Goal: Information Seeking & Learning: Understand process/instructions

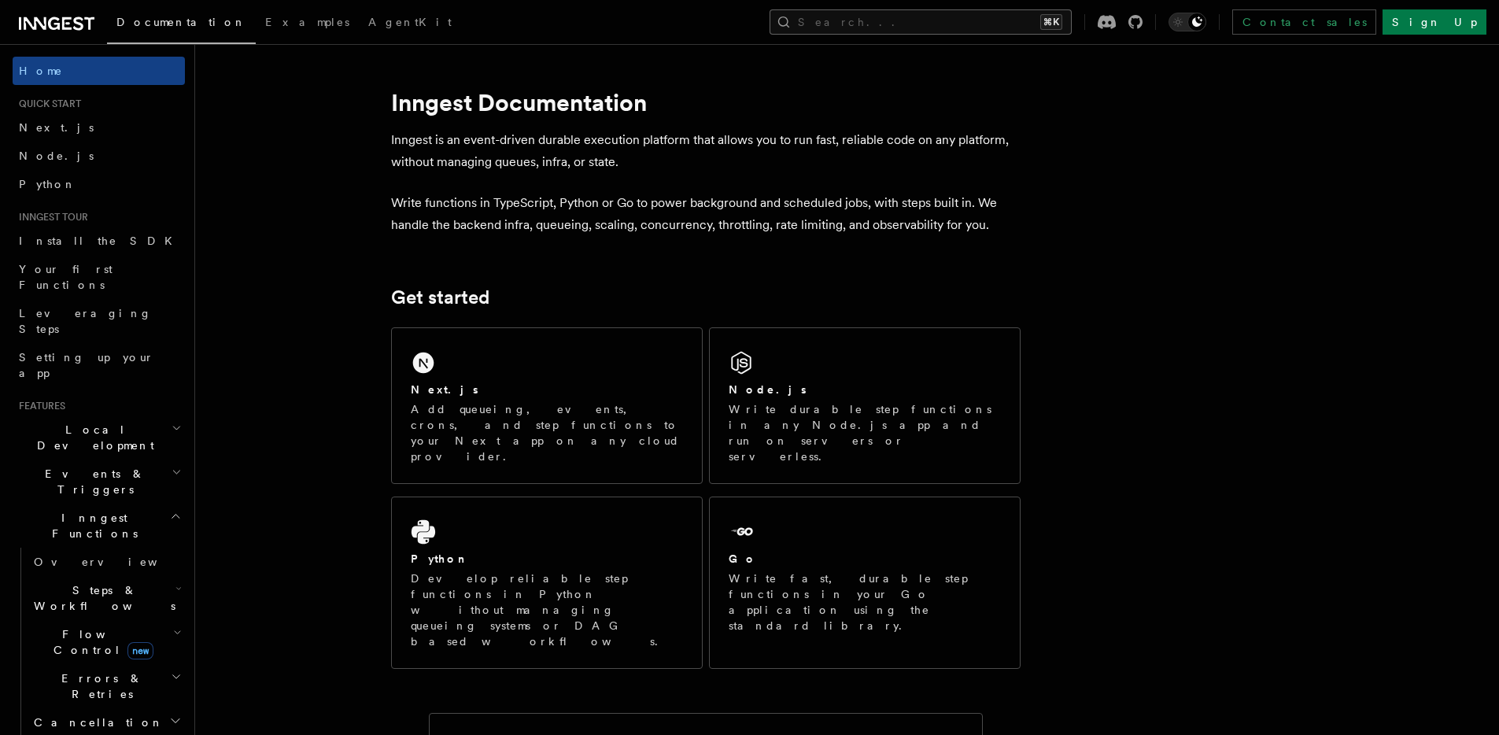
click at [1069, 17] on button "Search... ⌘K" at bounding box center [921, 21] width 302 height 25
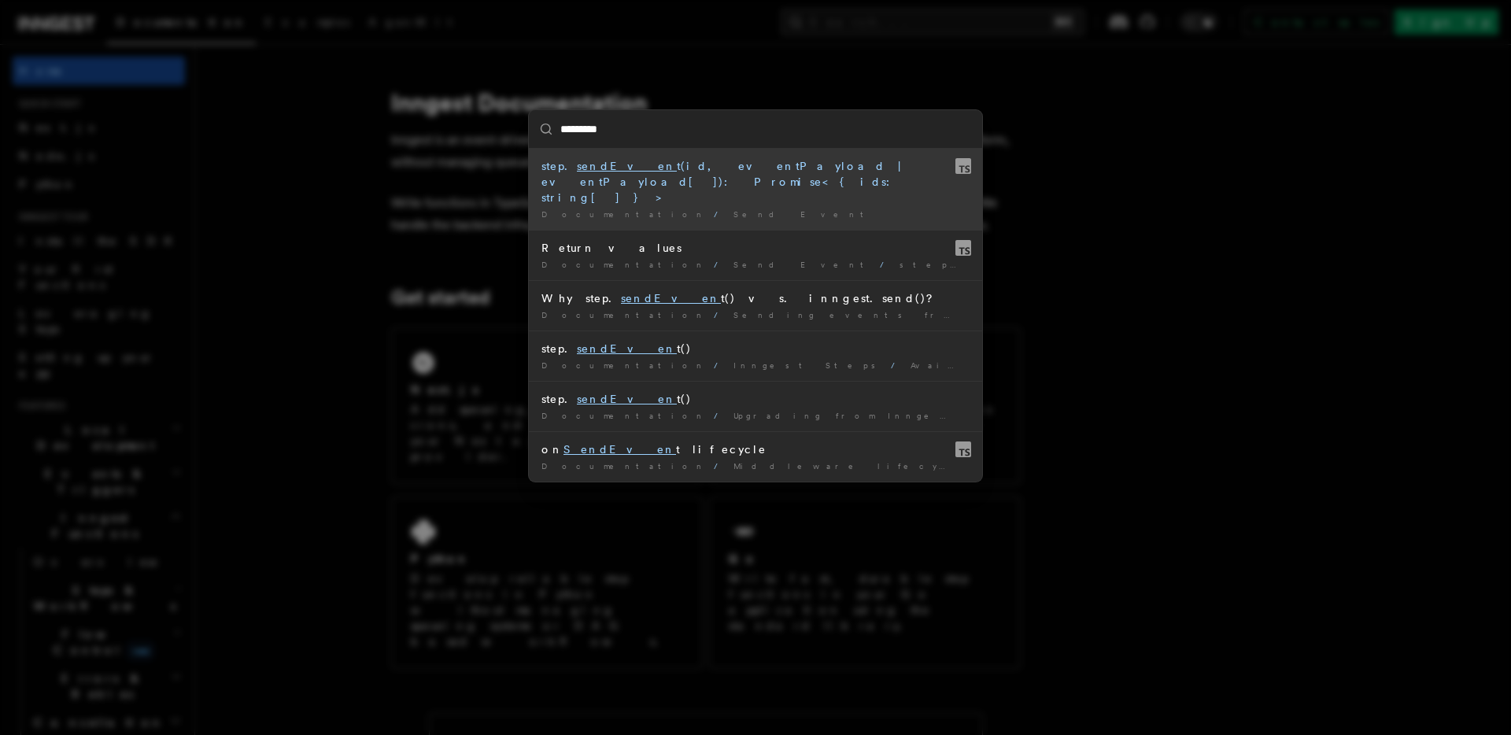
type input "**********"
click at [710, 209] on div "Documentation / Send Event /" at bounding box center [755, 215] width 428 height 12
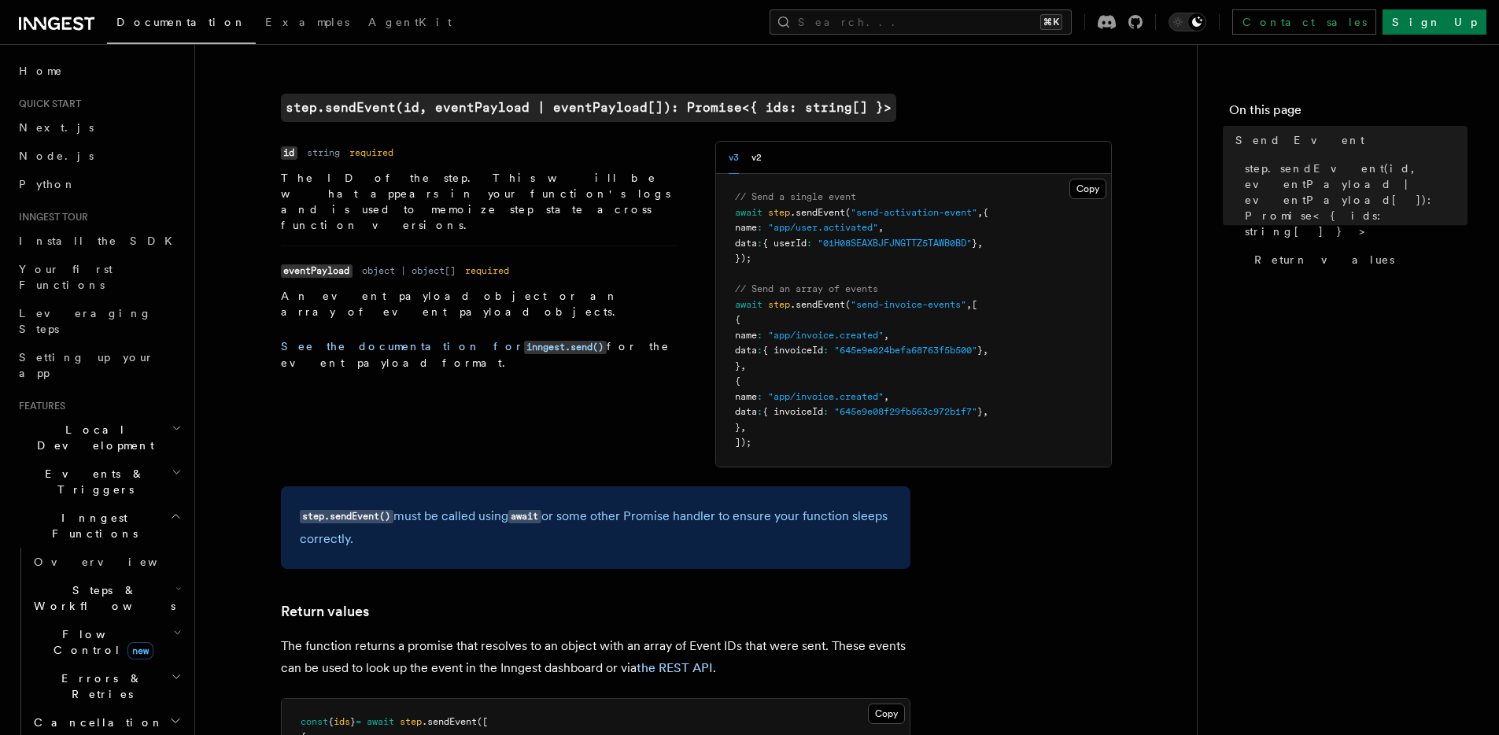
scroll to position [527, 0]
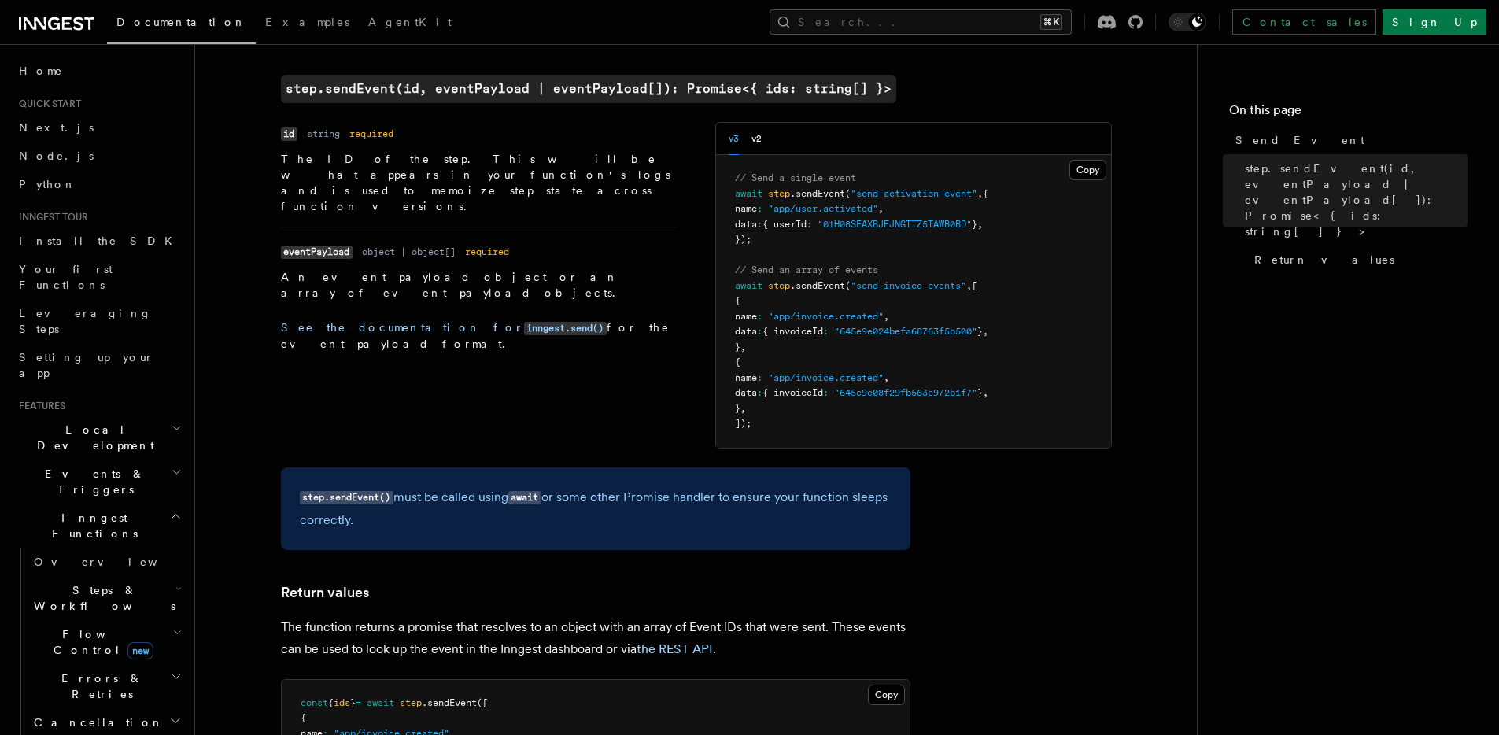
click at [455, 337] on div "Name id Type string Required required Description The ID of the step. This will…" at bounding box center [696, 285] width 831 height 327
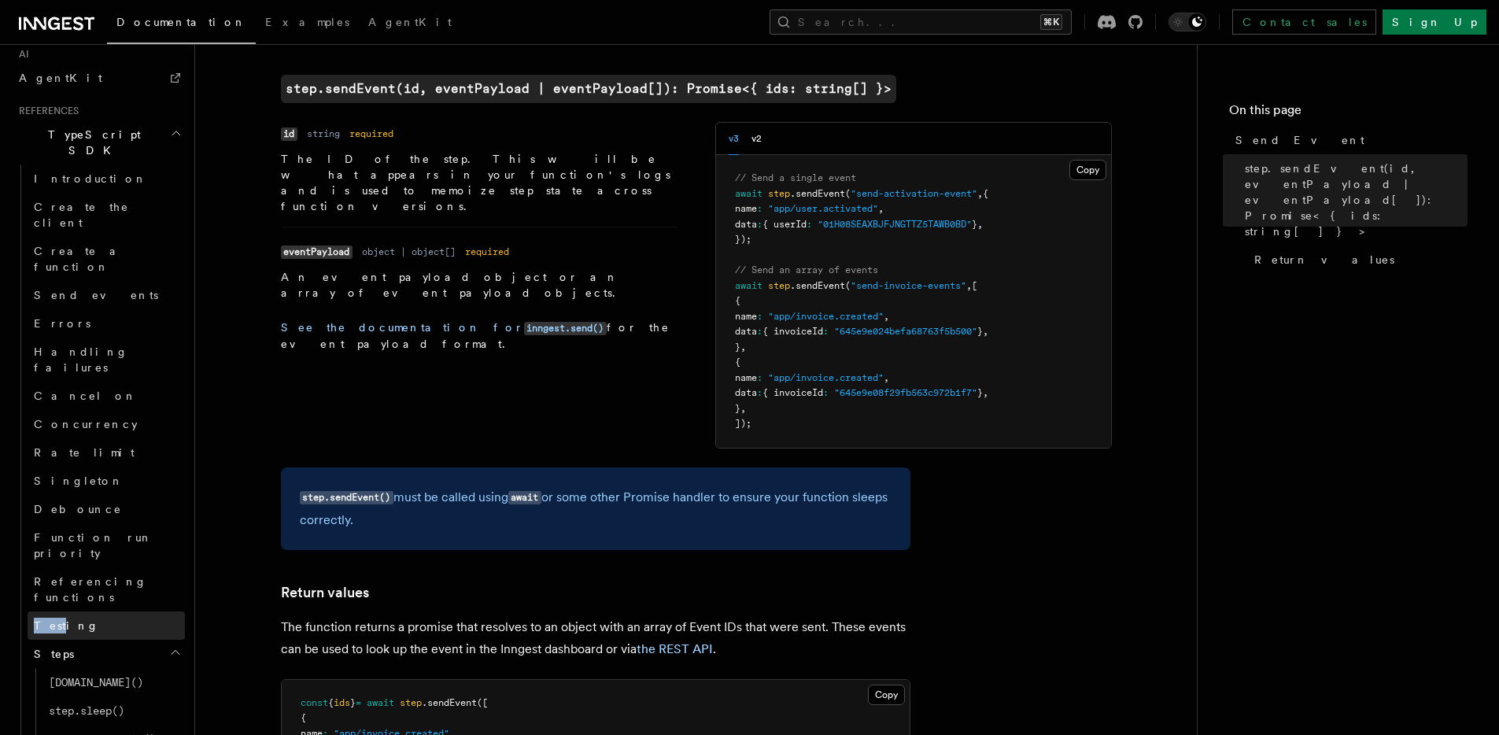
click at [64, 619] on span "Testing" at bounding box center [66, 625] width 65 height 13
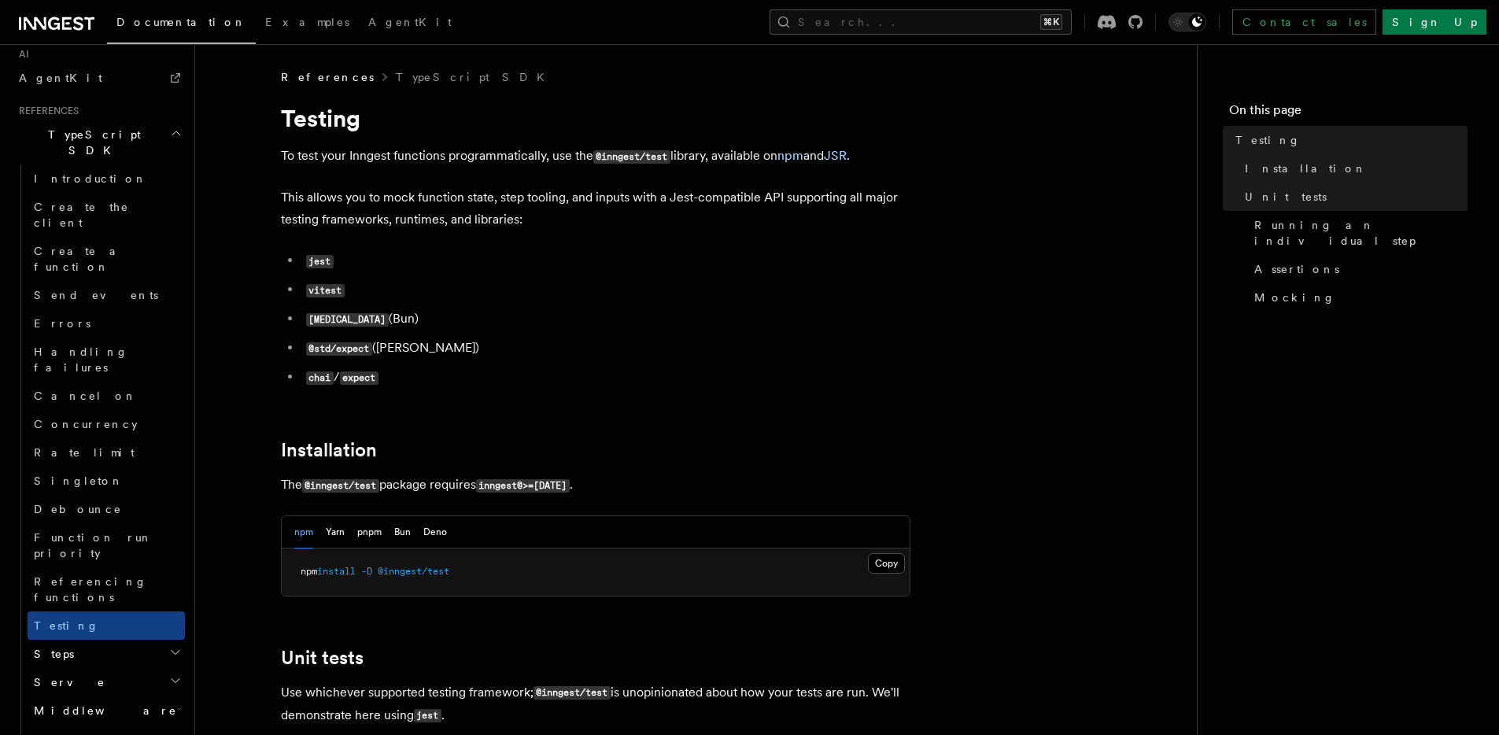
click at [609, 295] on li "vitest" at bounding box center [605, 290] width 609 height 23
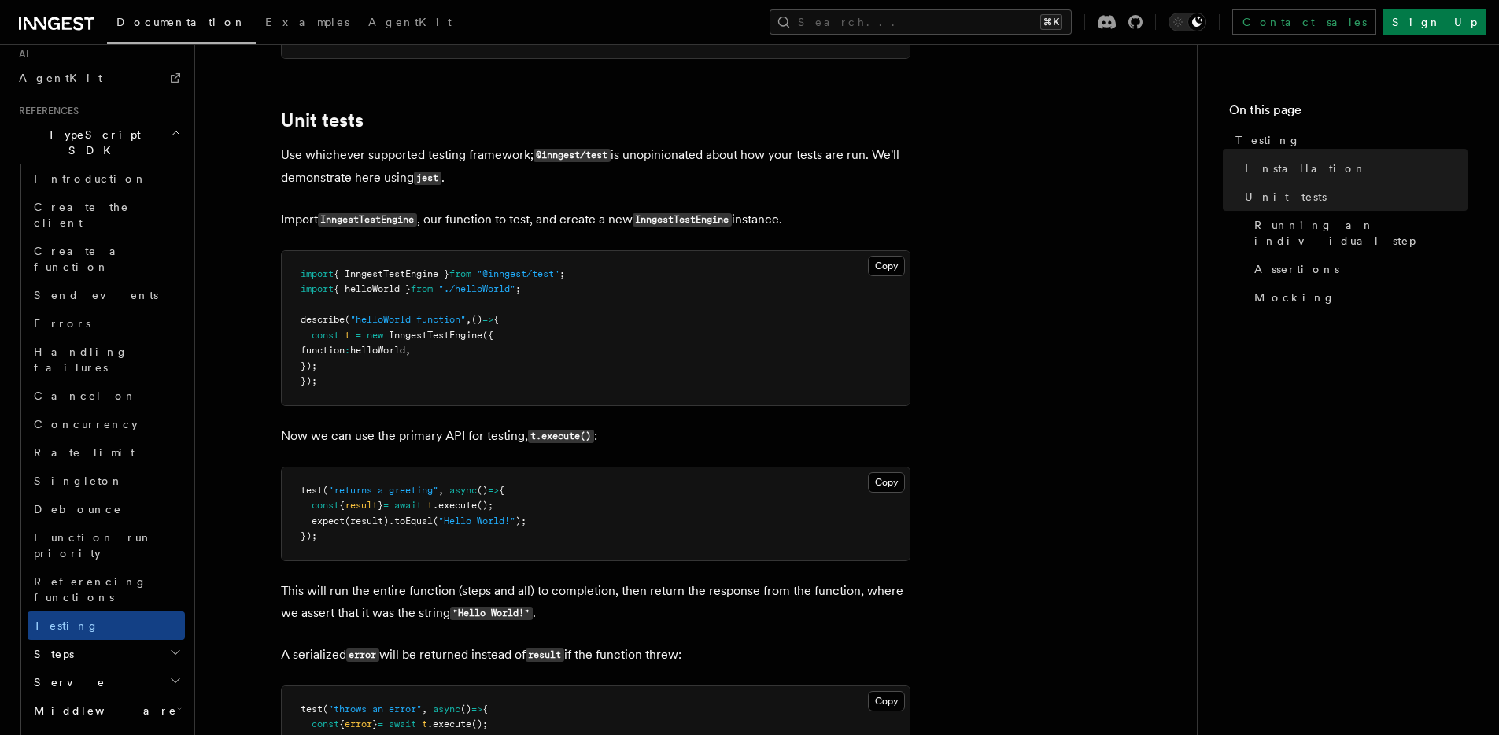
scroll to position [543, 0]
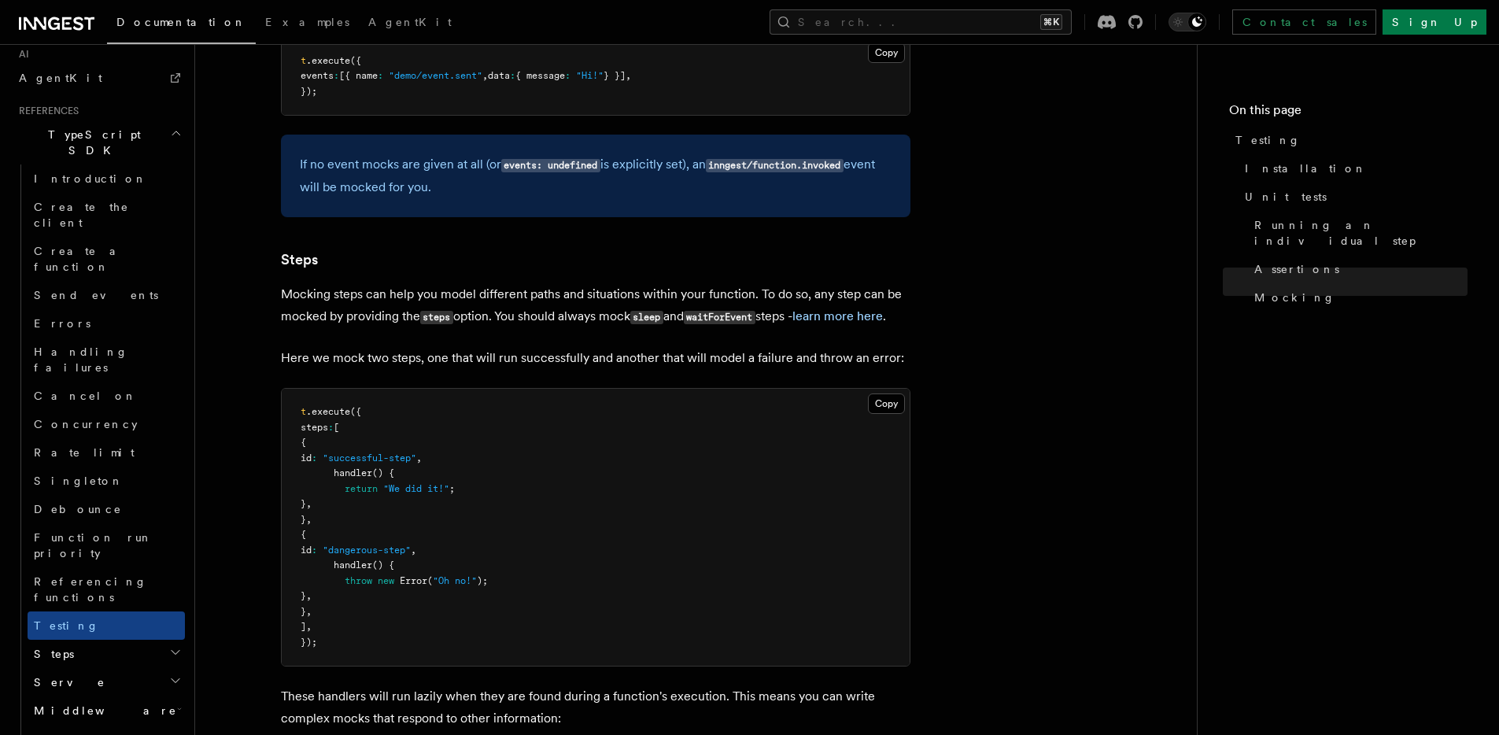
scroll to position [3409, 0]
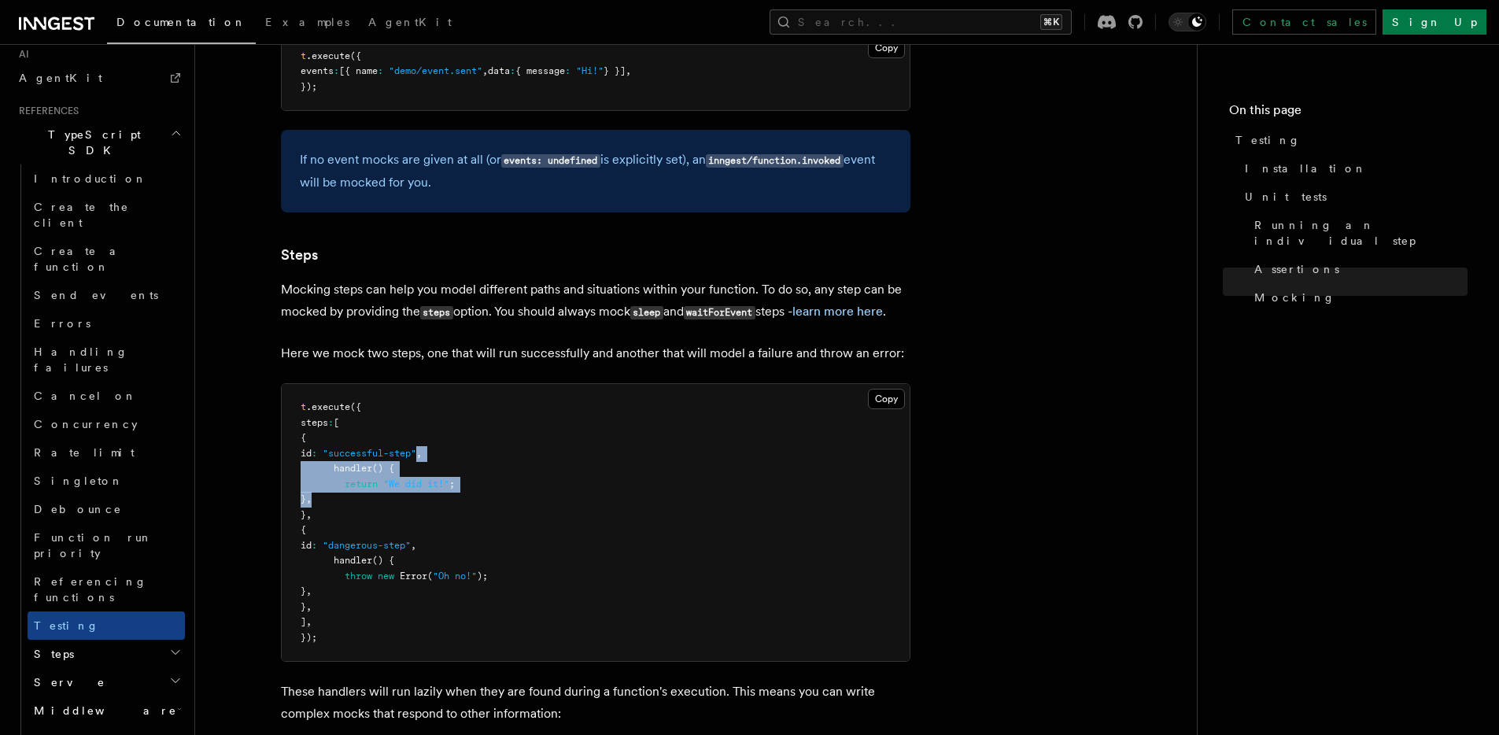
drag, startPoint x: 481, startPoint y: 534, endPoint x: 458, endPoint y: 441, distance: 96.4
click at [456, 473] on pre "t .execute ({ steps : [ { id : "successful-step" , handler () { return "We did …" at bounding box center [596, 522] width 628 height 277
drag, startPoint x: 467, startPoint y: 427, endPoint x: 517, endPoint y: 528, distance: 112.6
click at [505, 508] on pre "t .execute ({ steps : [ { id : "successful-step" , handler () { return "We did …" at bounding box center [596, 522] width 628 height 277
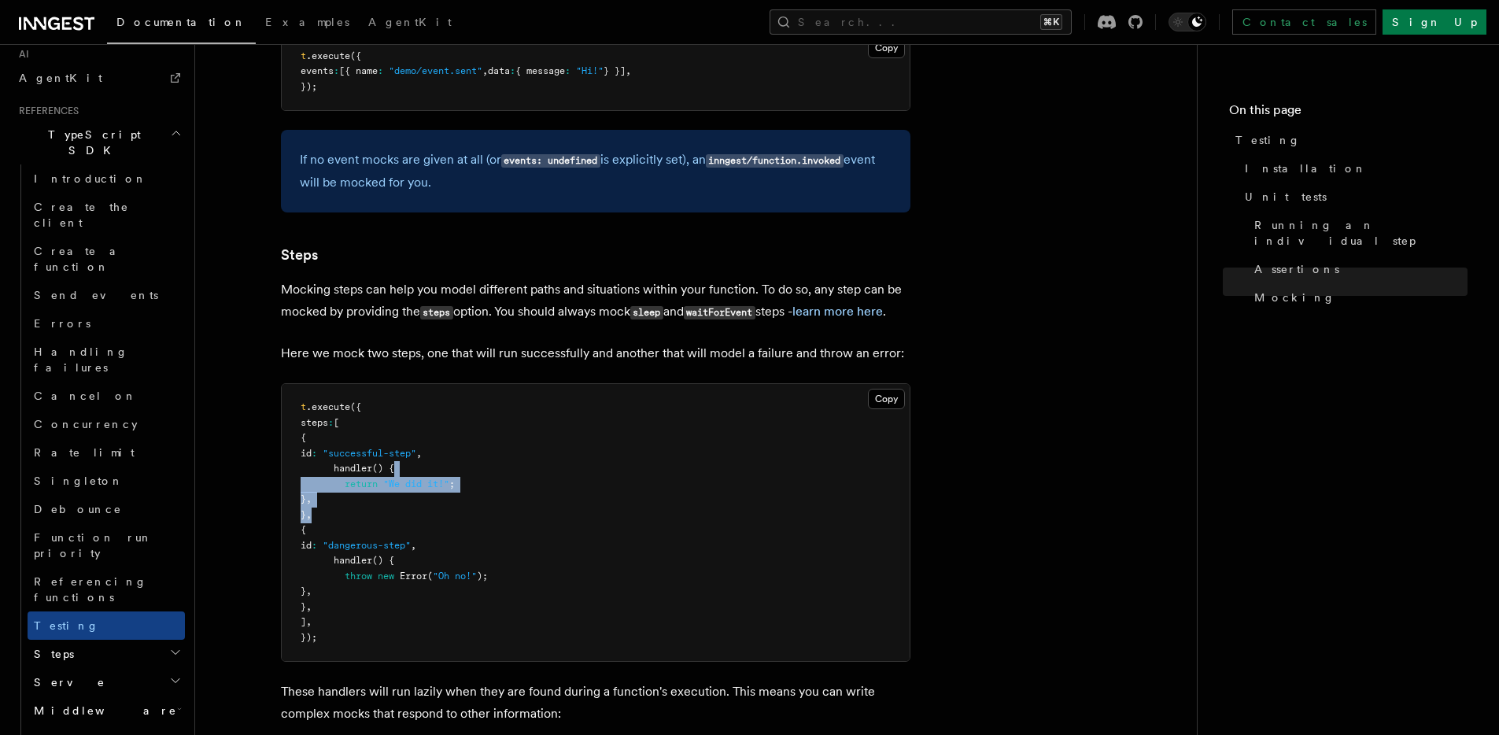
click at [526, 460] on pre "t .execute ({ steps : [ { id : "successful-step" , handler () { return "We did …" at bounding box center [596, 522] width 628 height 277
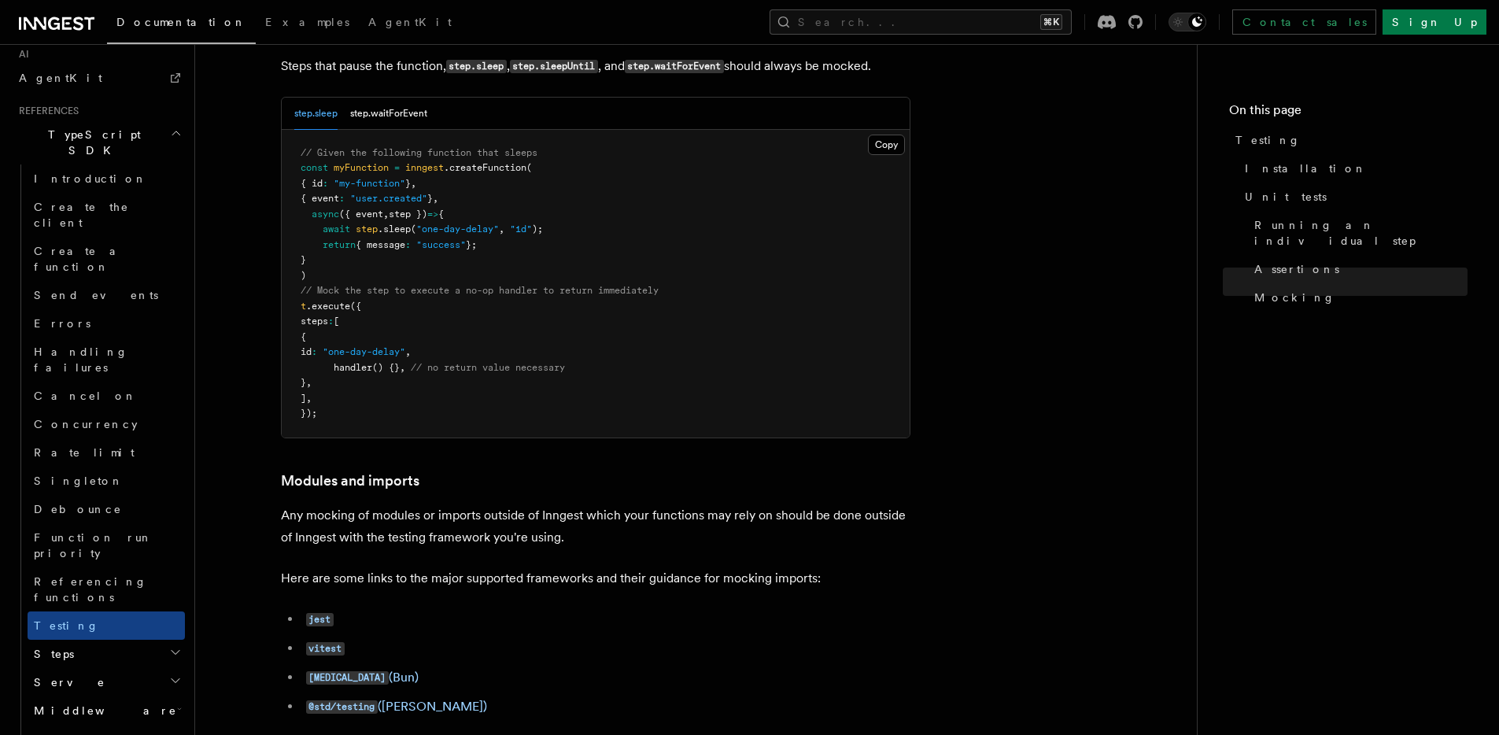
scroll to position [4353, 0]
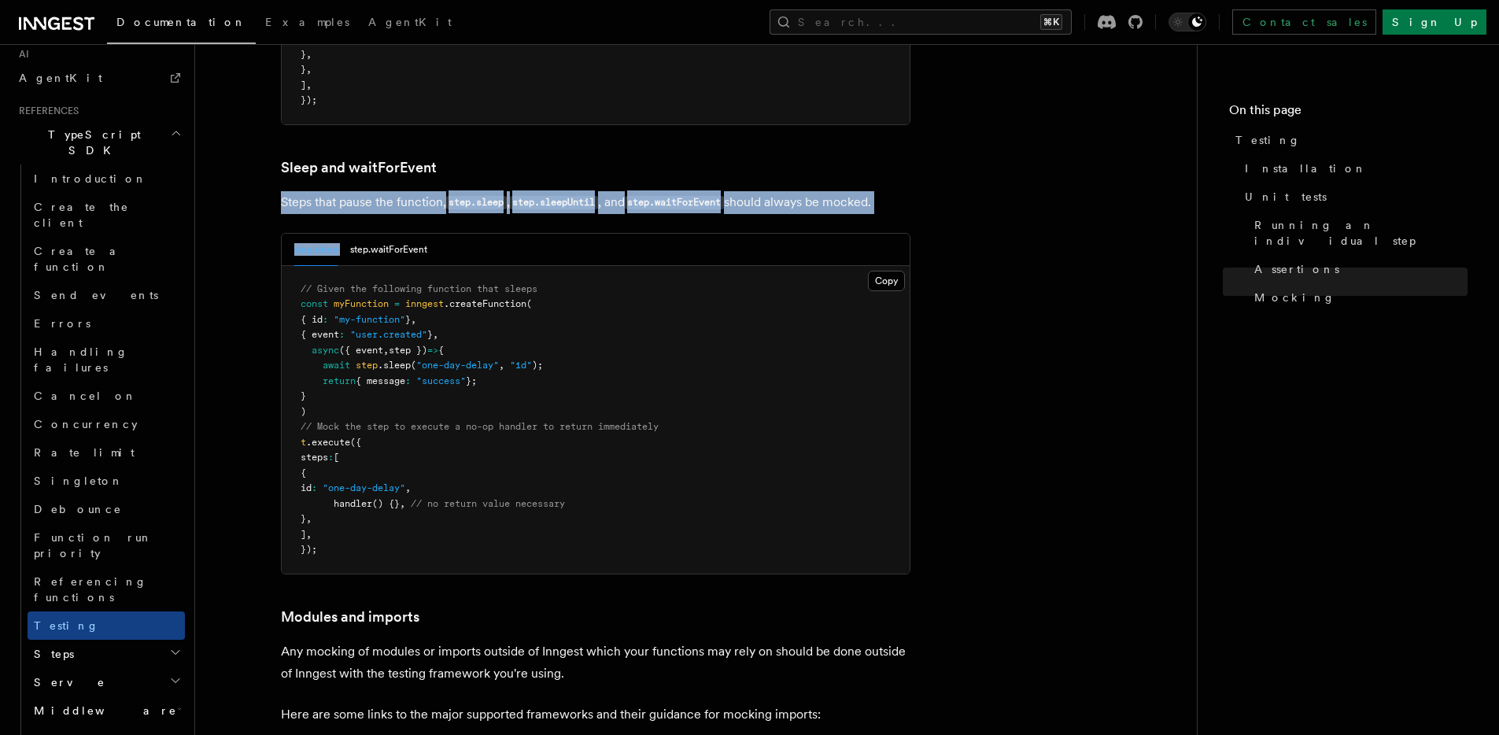
drag, startPoint x: 632, startPoint y: 192, endPoint x: 700, endPoint y: 275, distance: 107.3
drag, startPoint x: 700, startPoint y: 261, endPoint x: 695, endPoint y: 147, distance: 114.2
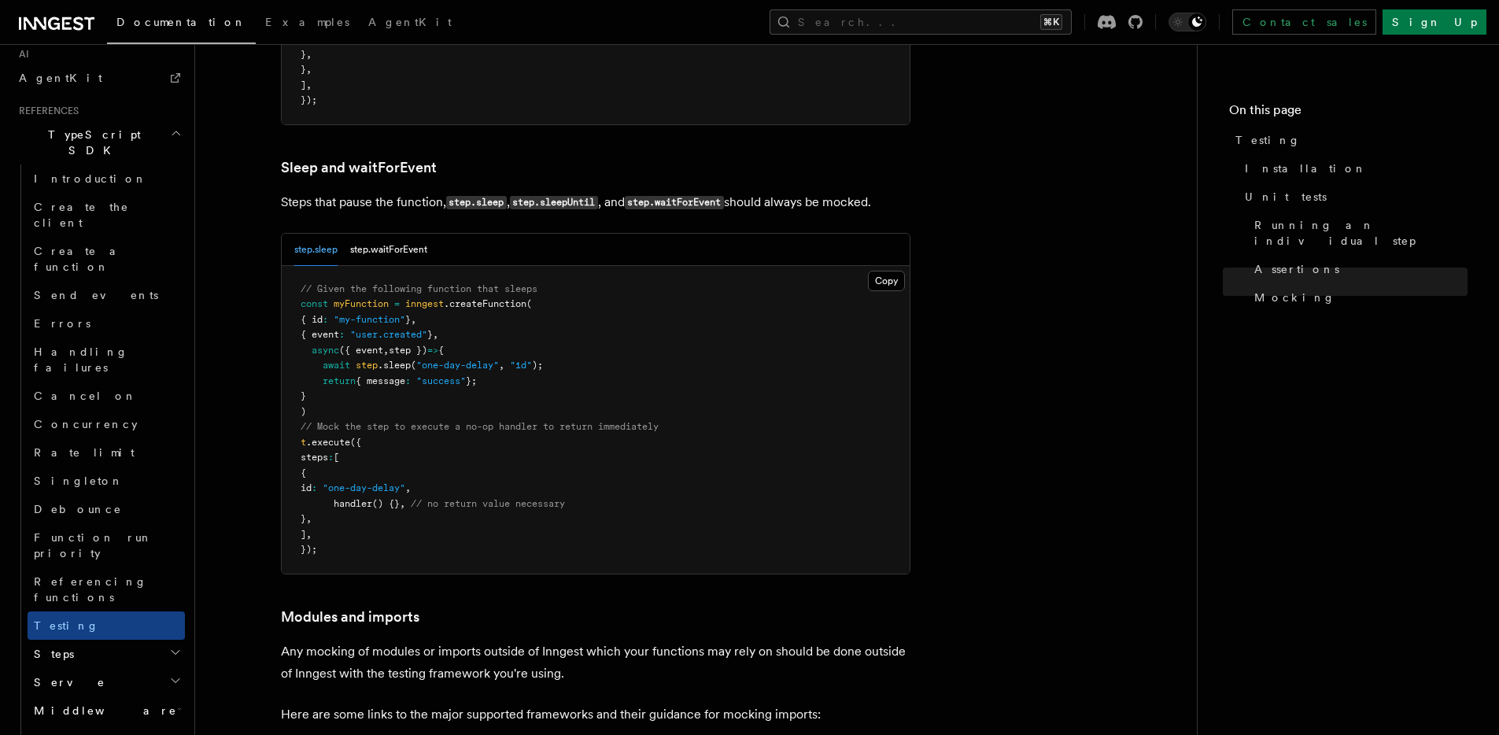
drag, startPoint x: 711, startPoint y: 183, endPoint x: 715, endPoint y: 190, distance: 8.1
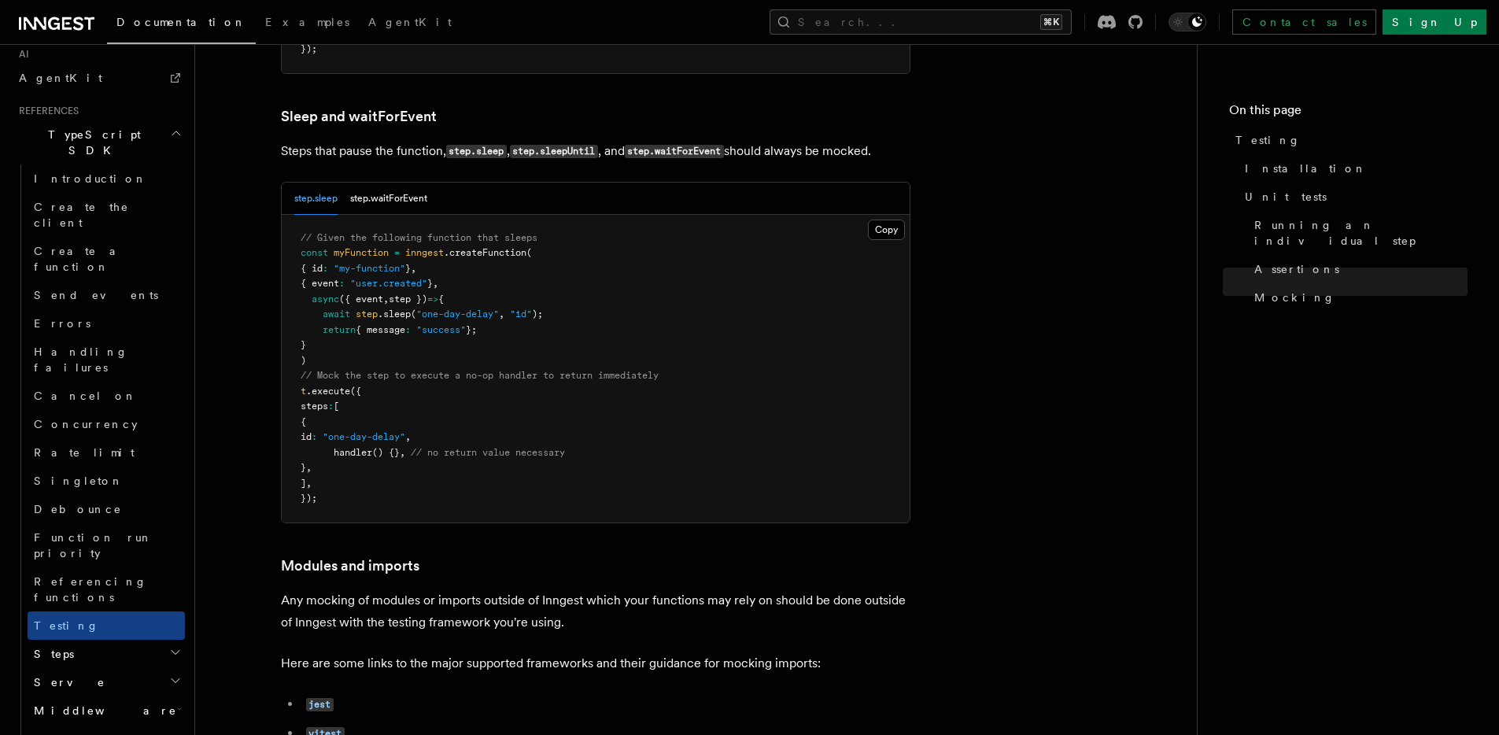
scroll to position [4542, 0]
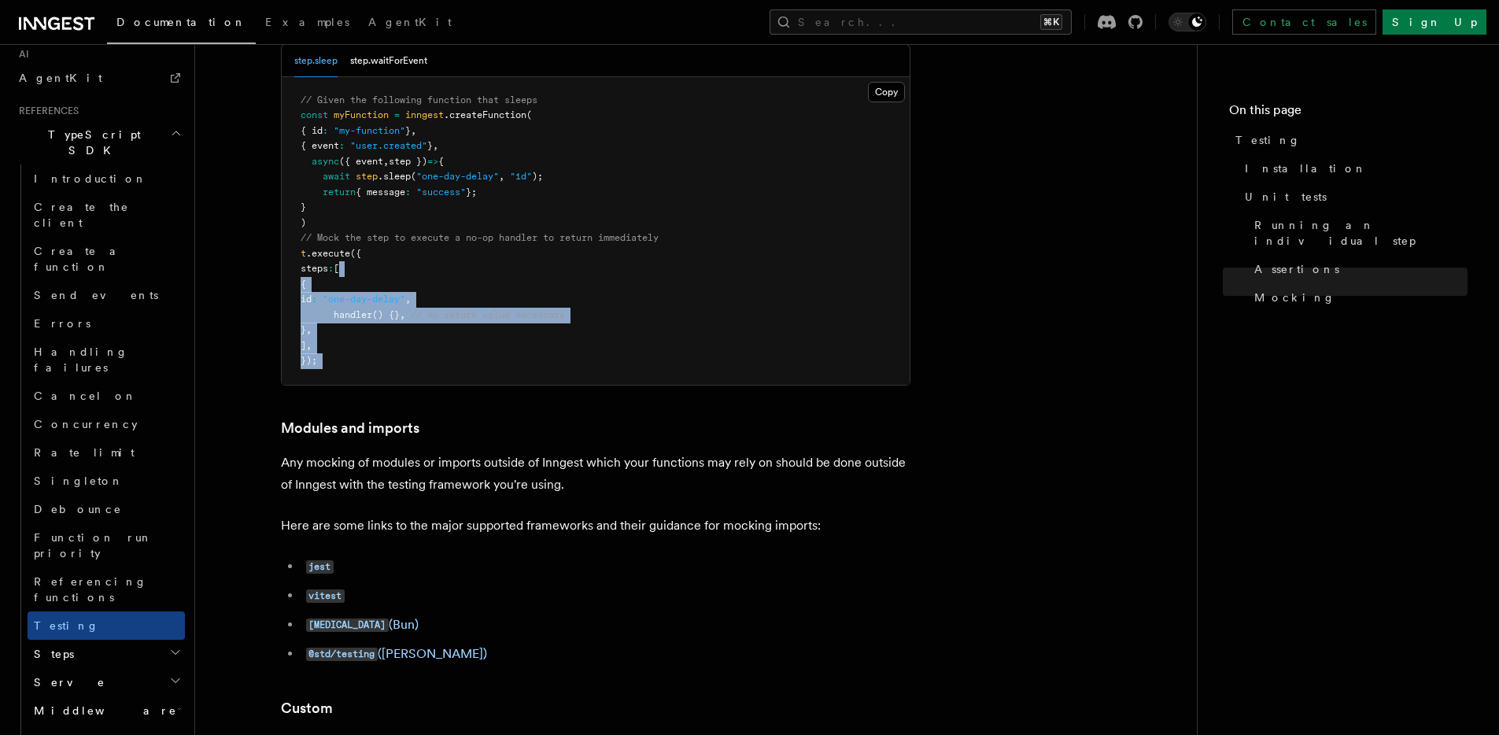
drag, startPoint x: 741, startPoint y: 427, endPoint x: 672, endPoint y: 265, distance: 175.6
click at [673, 261] on pre "// Given the following function that sleeps const myFunction = inngest .createF…" at bounding box center [596, 231] width 628 height 308
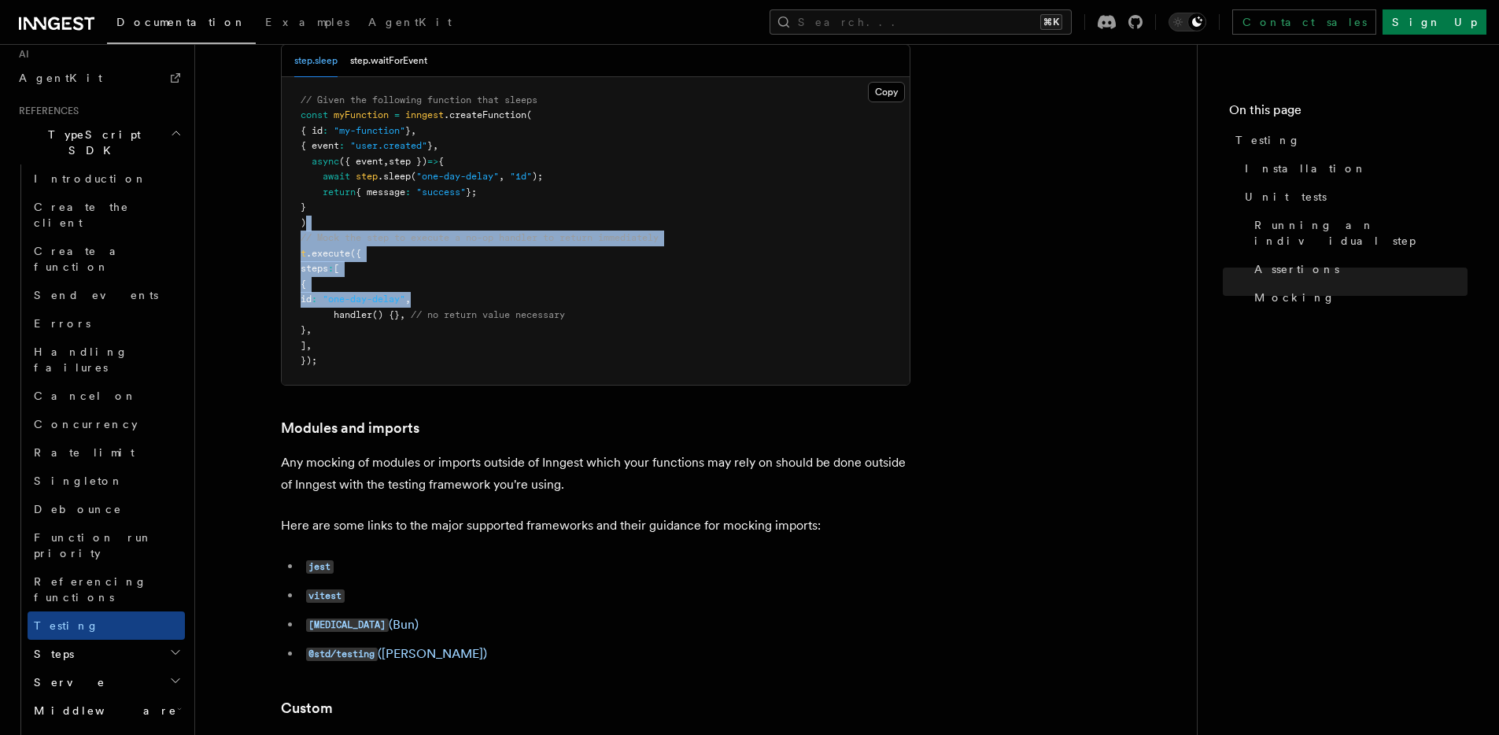
drag, startPoint x: 673, startPoint y: 261, endPoint x: 708, endPoint y: 348, distance: 94.0
click at [704, 343] on pre "// Given the following function that sleeps const myFunction = inngest .createF…" at bounding box center [596, 231] width 628 height 308
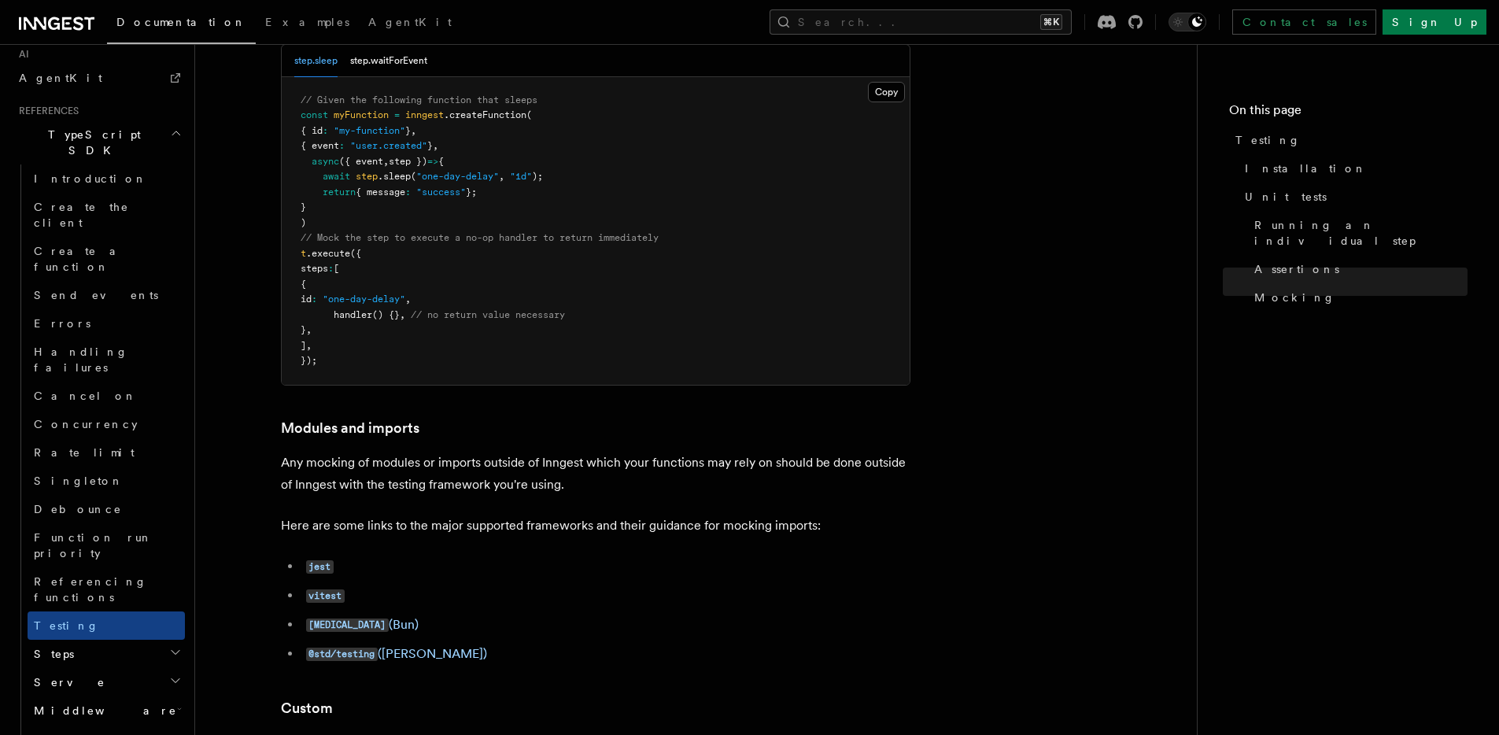
drag, startPoint x: 697, startPoint y: 272, endPoint x: 669, endPoint y: 185, distance: 90.8
click at [679, 209] on pre "// Given the following function that sleeps const myFunction = inngest .createF…" at bounding box center [596, 231] width 628 height 308
click at [667, 177] on pre "// Given the following function that sleeps const myFunction = inngest .createF…" at bounding box center [596, 231] width 628 height 308
